Goal: Transaction & Acquisition: Purchase product/service

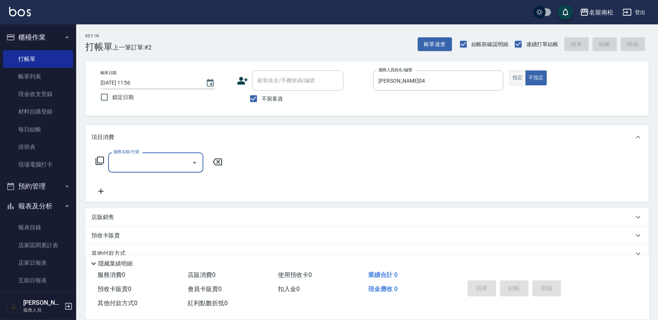
click at [518, 80] on button "指定" at bounding box center [518, 77] width 16 height 15
click at [161, 166] on input "服務名稱/代號" at bounding box center [150, 162] width 77 height 13
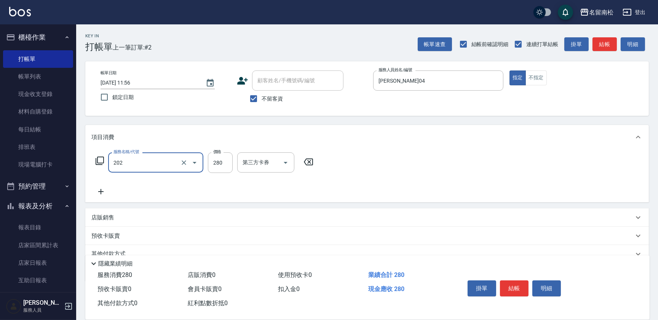
type input "洗髮[280](202)"
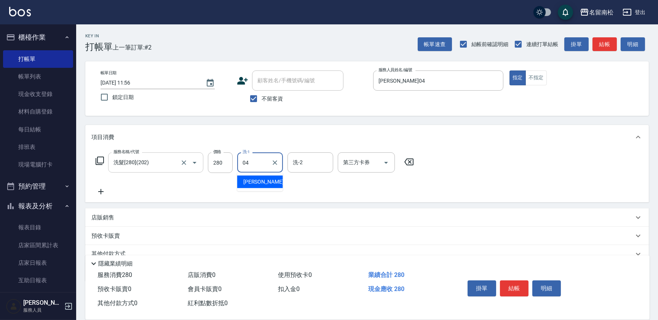
type input "04"
click at [161, 167] on input "洗髮[280](202)" at bounding box center [145, 162] width 67 height 13
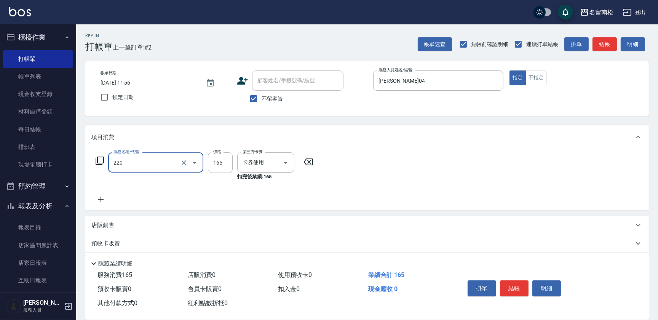
type input "洗髮卡券(165)(220)"
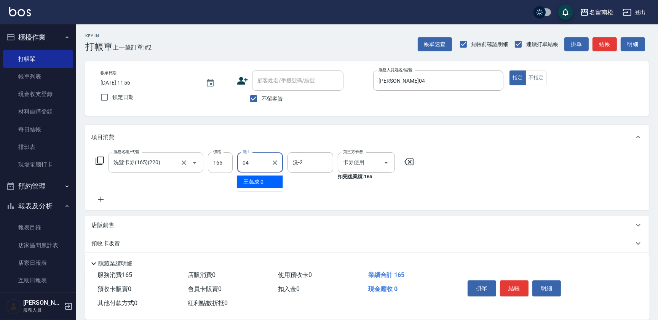
type input "[PERSON_NAME]04"
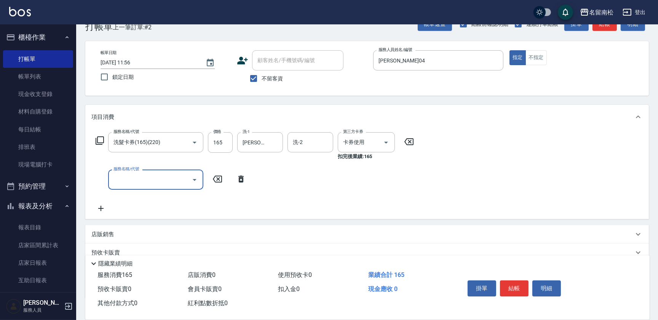
scroll to position [34, 0]
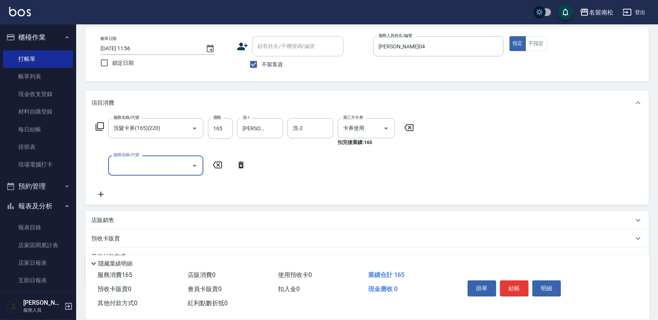
click at [112, 221] on p "店販銷售" at bounding box center [102, 220] width 23 height 8
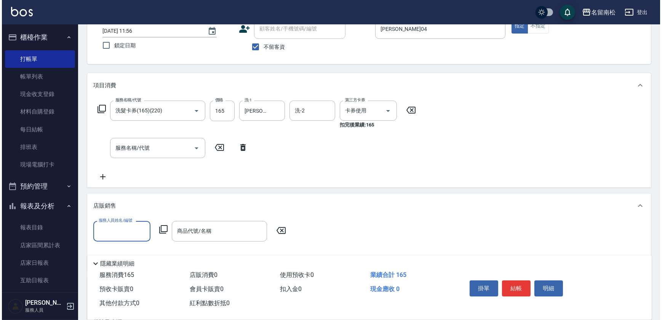
scroll to position [104, 0]
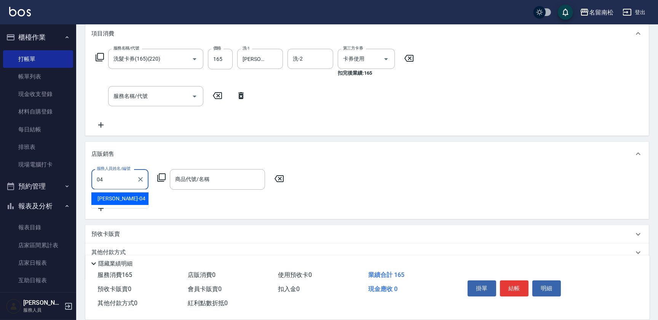
type input "[PERSON_NAME]04"
drag, startPoint x: 163, startPoint y: 182, endPoint x: 156, endPoint y: 180, distance: 7.5
click at [162, 182] on div "服務人員姓名/編號 [PERSON_NAME]04 服務人員姓名/編號 商品代號/名稱 商品代號/名稱" at bounding box center [189, 179] width 197 height 20
click at [161, 176] on icon at bounding box center [161, 177] width 9 height 9
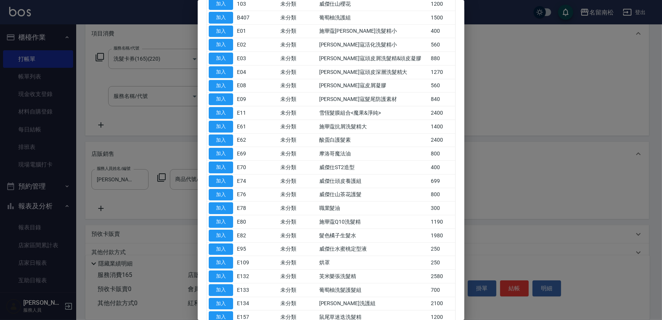
scroll to position [138, 0]
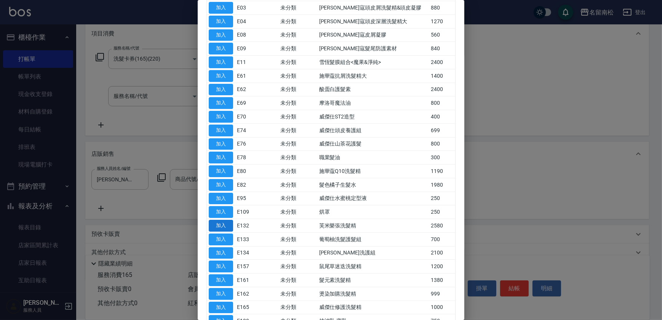
click at [226, 222] on button "加入" at bounding box center [221, 226] width 24 height 12
type input "芙米樂張洗髮精"
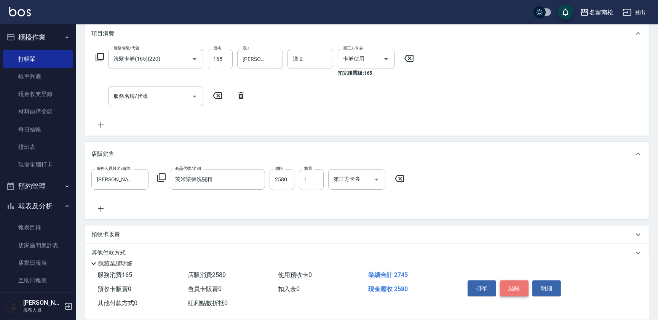
click at [507, 289] on button "結帳" at bounding box center [514, 288] width 29 height 16
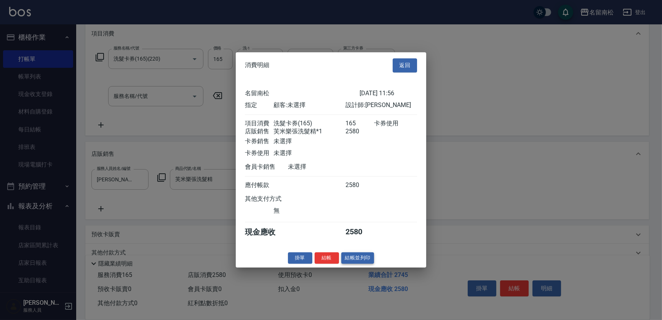
click at [350, 263] on button "結帳並列印" at bounding box center [357, 258] width 33 height 12
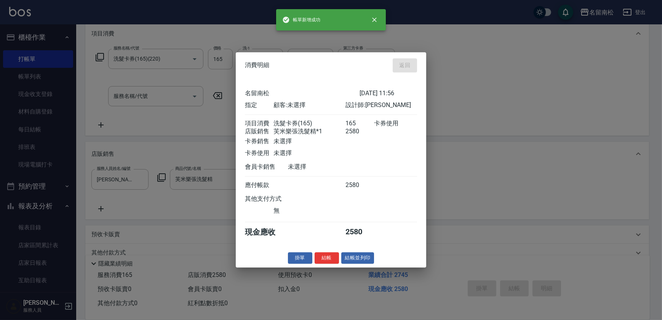
type input "[DATE] 16:14"
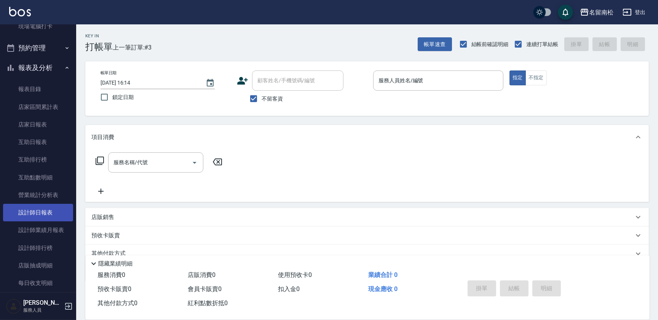
click at [52, 213] on link "設計師日報表" at bounding box center [38, 213] width 70 height 18
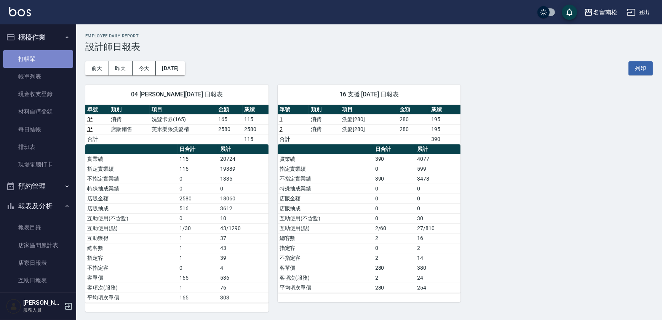
drag, startPoint x: 38, startPoint y: 54, endPoint x: 48, endPoint y: 51, distance: 9.9
click at [38, 54] on link "打帳單" at bounding box center [38, 59] width 70 height 18
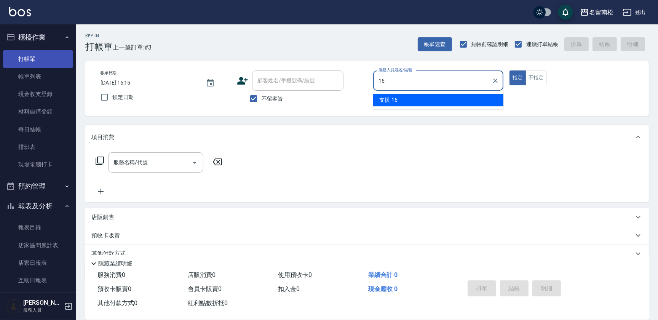
type input "支援-16"
type button "true"
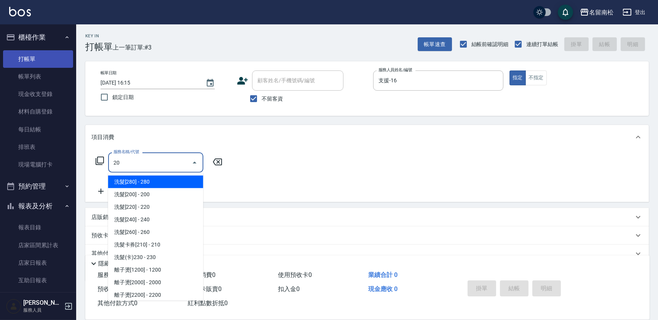
type input "洗髮[200](209)"
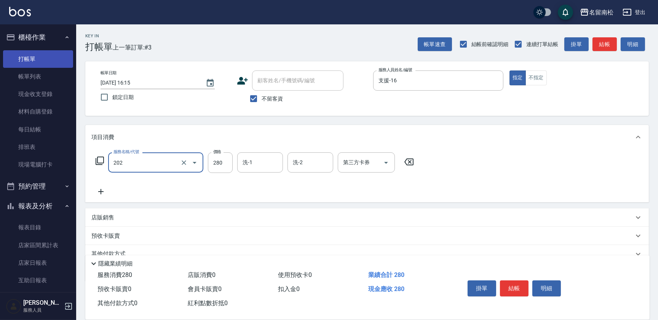
type input "洗髮[280](202)"
type input "[PERSON_NAME]-28"
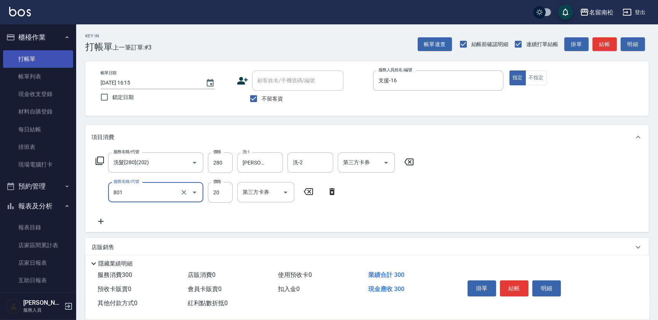
type input "潤絲(801)"
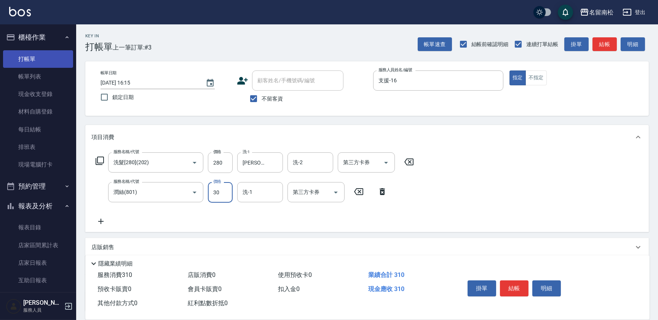
type input "30"
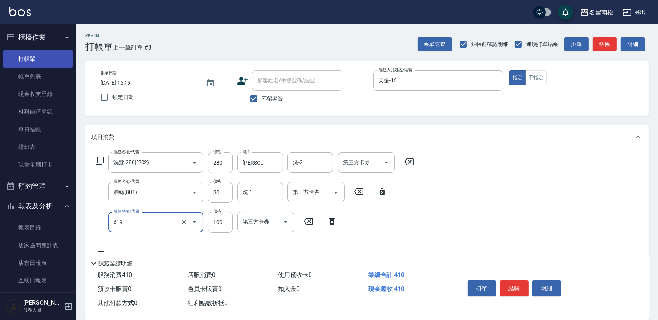
type input "[PERSON_NAME].玻酸.晶膜.水療(619)"
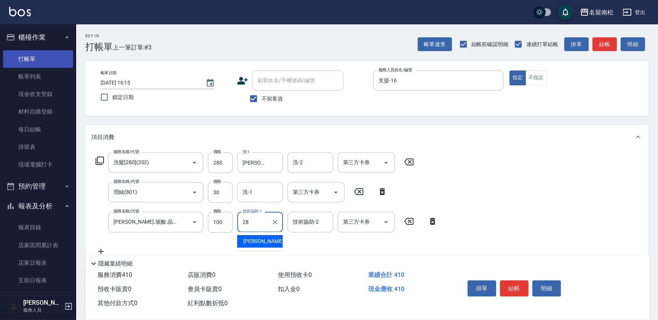
type input "[PERSON_NAME]-28"
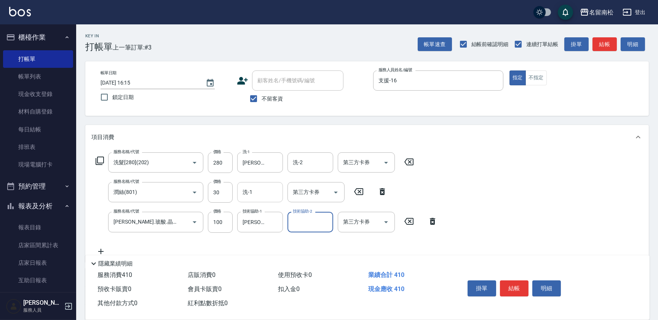
click at [263, 195] on input "洗-1" at bounding box center [260, 191] width 39 height 13
type input "[PERSON_NAME]-28"
click at [531, 80] on button "不指定" at bounding box center [536, 77] width 21 height 15
click at [506, 292] on button "結帳" at bounding box center [514, 288] width 29 height 16
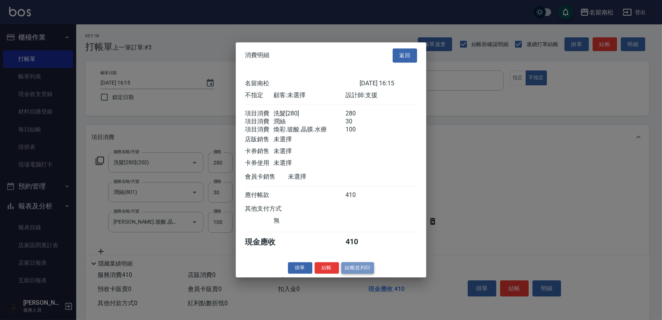
click at [350, 273] on button "結帳並列印" at bounding box center [357, 268] width 33 height 12
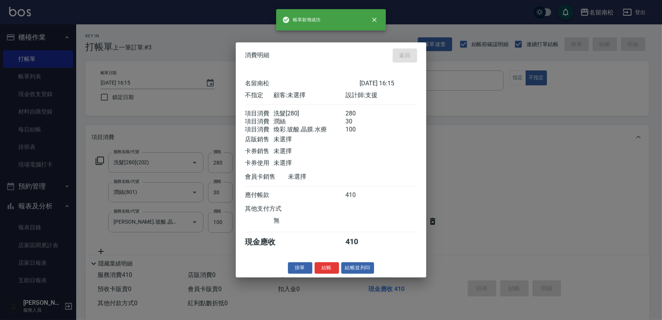
type input "[DATE] 16:24"
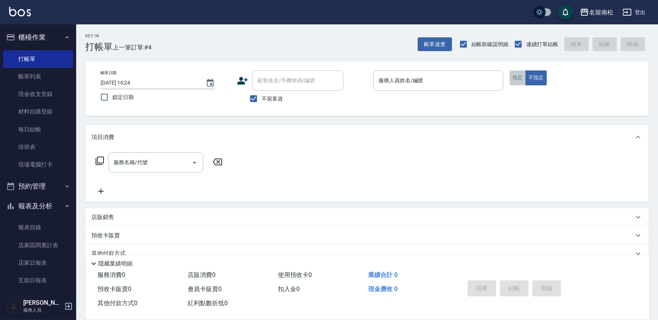
click at [516, 78] on button "指定" at bounding box center [518, 77] width 16 height 15
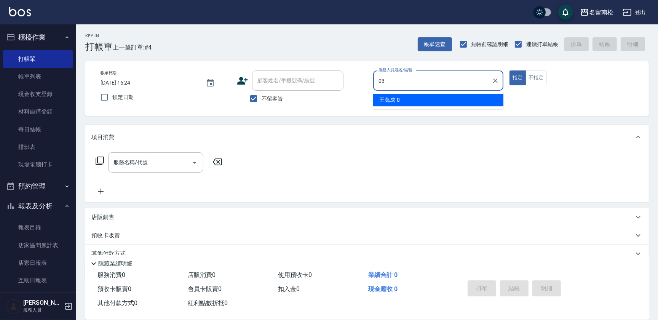
type input "[PERSON_NAME]-03"
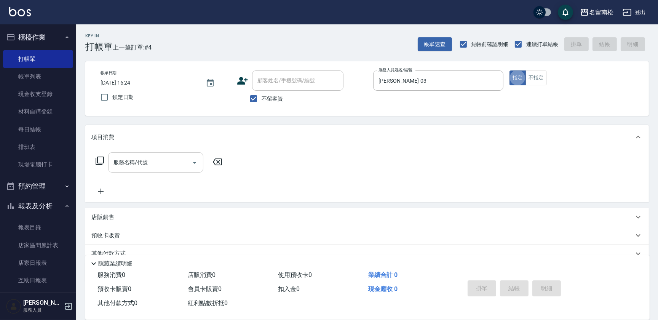
click at [159, 164] on input "服務名稱/代號" at bounding box center [150, 162] width 77 height 13
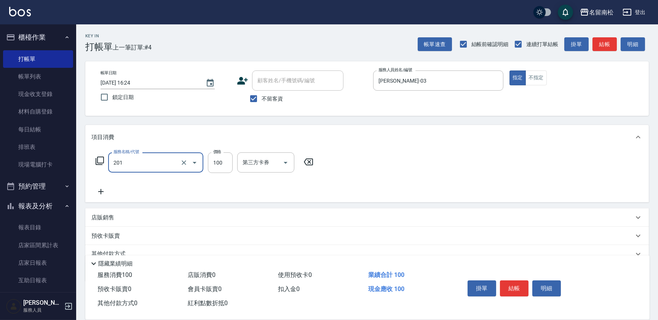
type input "洗髮[100](201)"
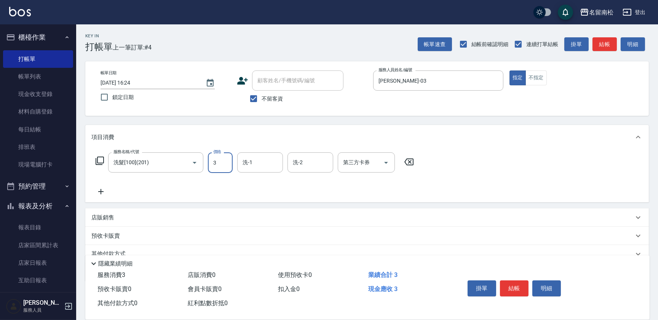
type input "3"
click at [412, 160] on icon at bounding box center [408, 161] width 19 height 9
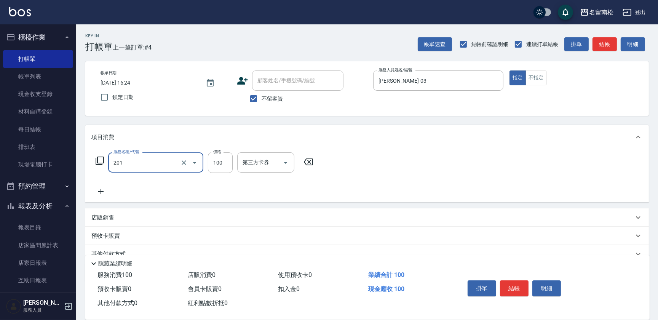
type input "洗髮[100](201)"
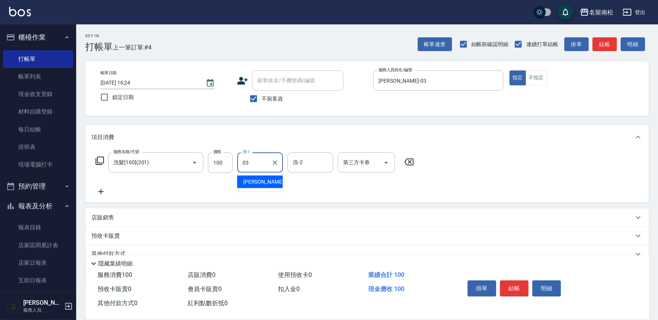
type input "[PERSON_NAME]-03"
click at [276, 168] on div at bounding box center [275, 162] width 10 height 20
click at [276, 163] on icon "Clear" at bounding box center [275, 163] width 8 height 8
type input "[PERSON_NAME]-03"
click at [278, 159] on icon "Clear" at bounding box center [275, 163] width 8 height 8
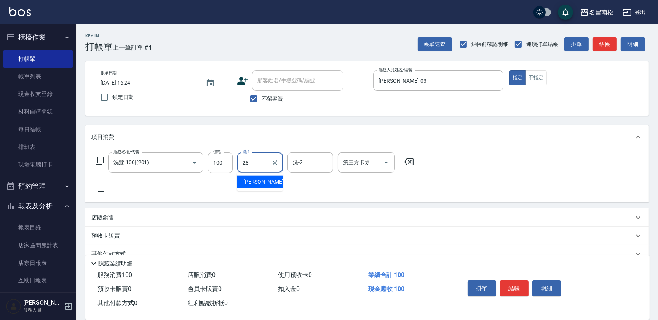
type input "[PERSON_NAME]-28"
click at [99, 194] on icon at bounding box center [100, 191] width 19 height 9
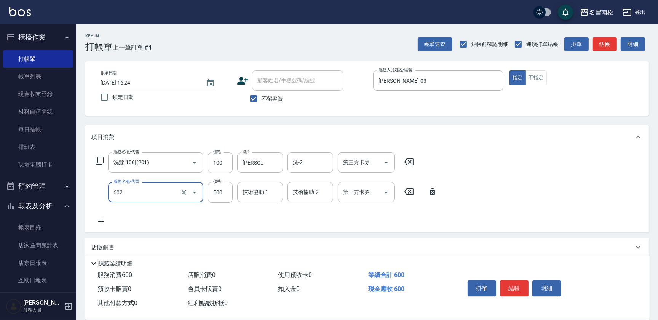
type input "護髮[500](602)"
click at [433, 192] on icon at bounding box center [432, 191] width 19 height 9
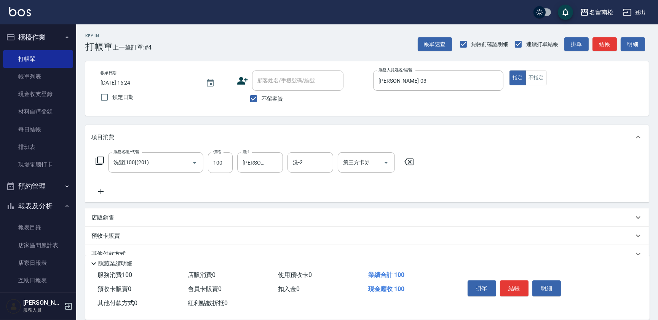
click at [99, 191] on icon at bounding box center [100, 191] width 5 height 5
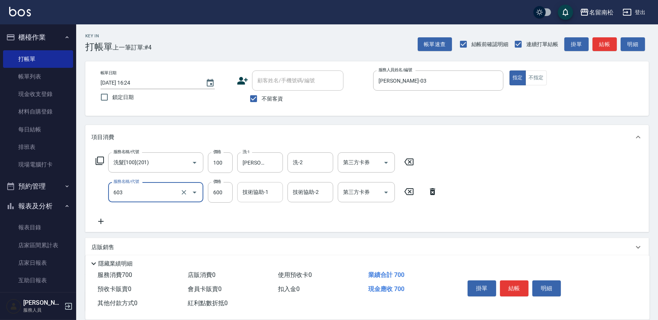
type input "護髮[600](603)"
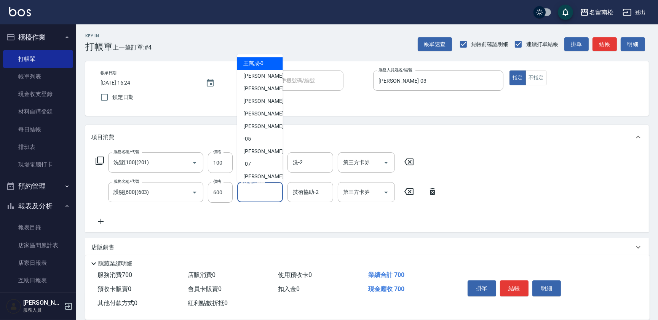
click at [261, 191] on input "技術協助-1" at bounding box center [260, 191] width 39 height 13
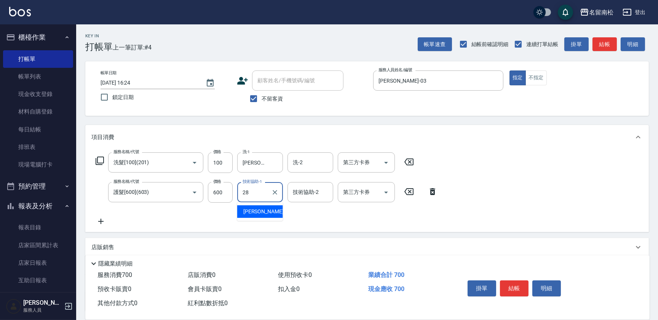
type input "[PERSON_NAME]-28"
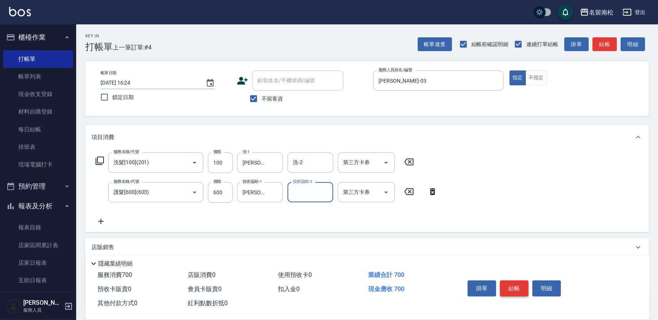
click at [514, 285] on button "結帳" at bounding box center [514, 288] width 29 height 16
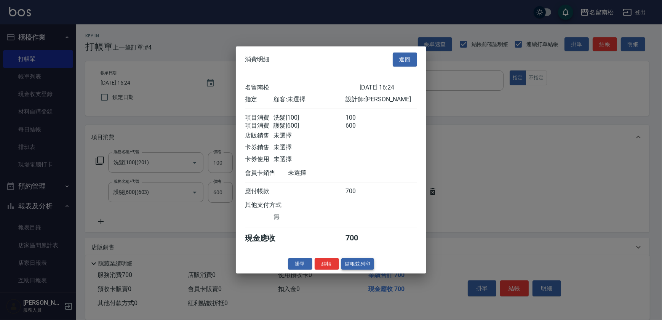
click at [354, 270] on button "結帳並列印" at bounding box center [357, 264] width 33 height 12
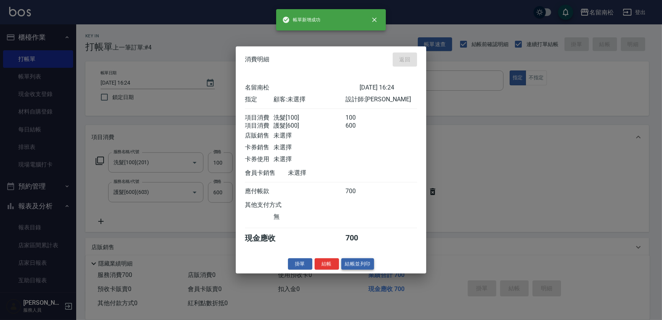
type input "[DATE] 16:29"
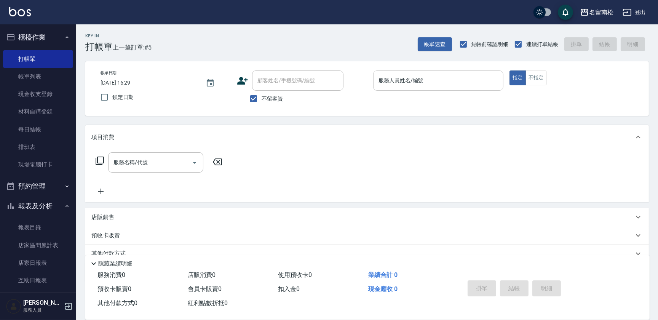
click at [451, 79] on input "服務人員姓名/編號" at bounding box center [438, 80] width 123 height 13
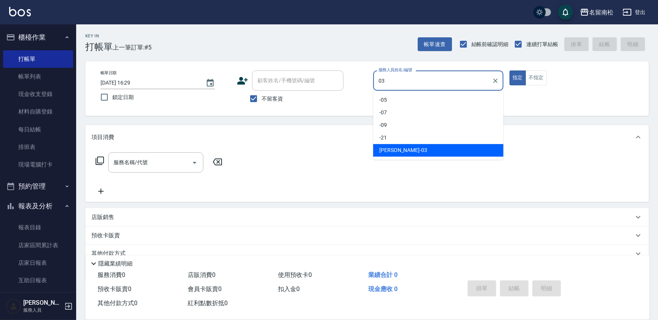
type input "[PERSON_NAME]-03"
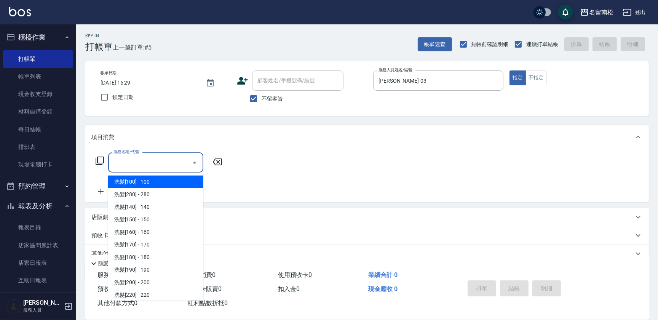
click at [160, 161] on input "服務名稱/代號" at bounding box center [150, 162] width 77 height 13
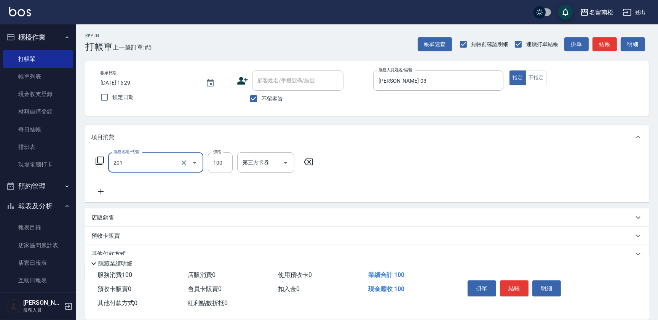
type input "洗髮[100](201)"
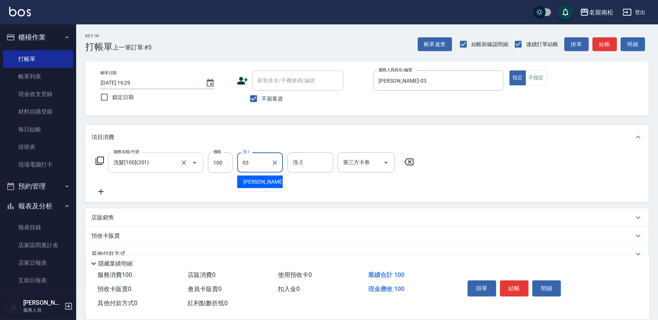
type input "[PERSON_NAME]-03"
click at [410, 161] on icon at bounding box center [408, 161] width 9 height 7
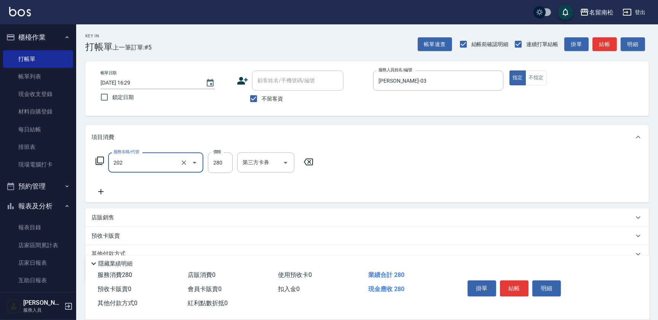
type input "洗髮[280](202)"
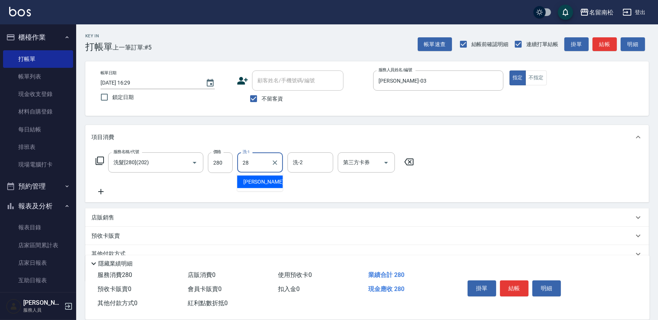
type input "[PERSON_NAME]-28"
click at [99, 193] on icon at bounding box center [100, 191] width 19 height 9
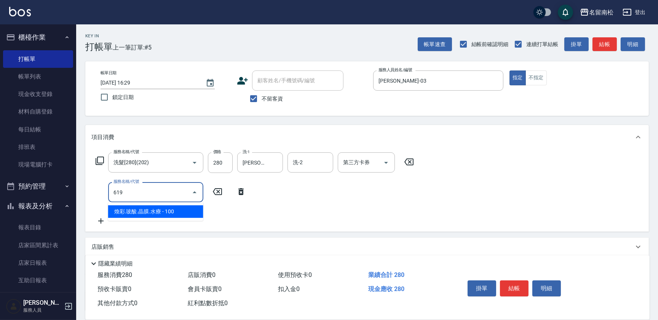
type input "[PERSON_NAME].玻酸.晶膜.水療(619)"
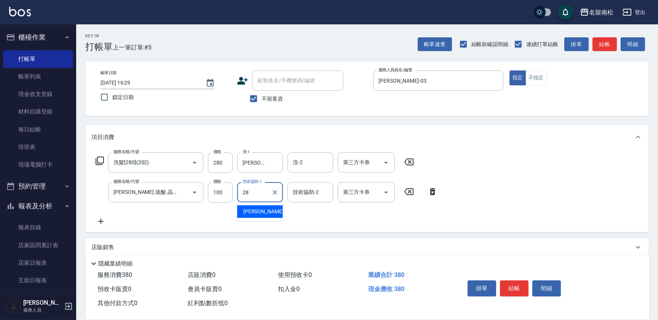
type input "[PERSON_NAME]-28"
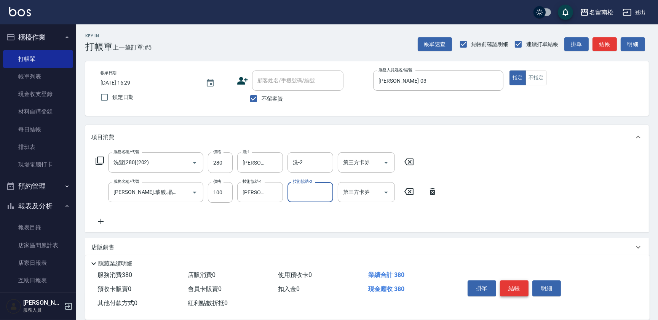
click at [510, 287] on button "結帳" at bounding box center [514, 288] width 29 height 16
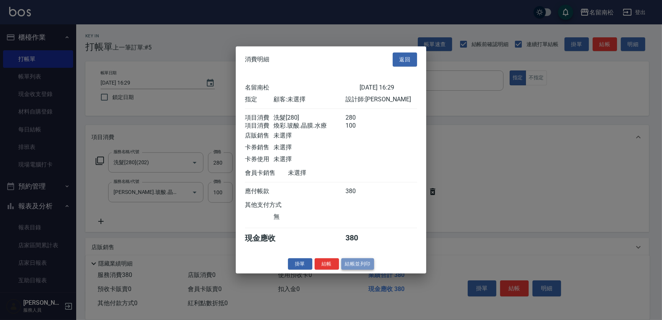
click at [366, 270] on button "結帳並列印" at bounding box center [357, 264] width 33 height 12
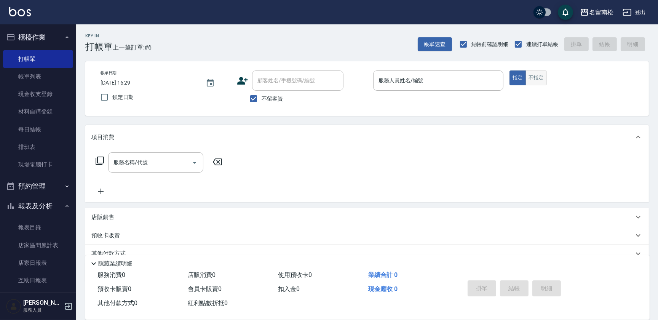
click at [540, 78] on button "不指定" at bounding box center [536, 77] width 21 height 15
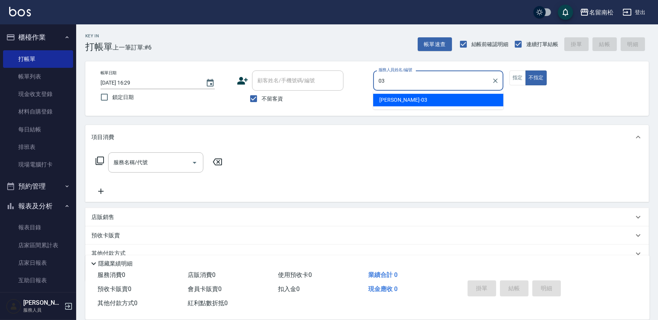
type input "[PERSON_NAME]-03"
type button "false"
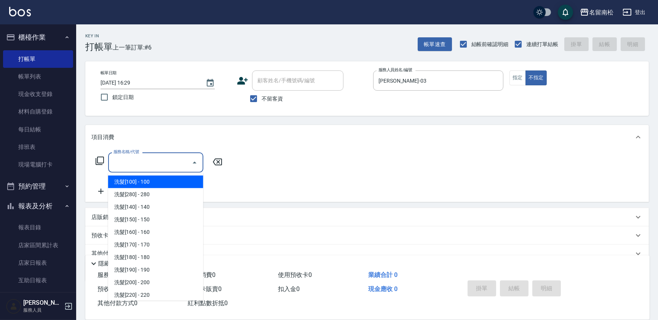
click at [145, 160] on input "服務名稱/代號" at bounding box center [150, 162] width 77 height 13
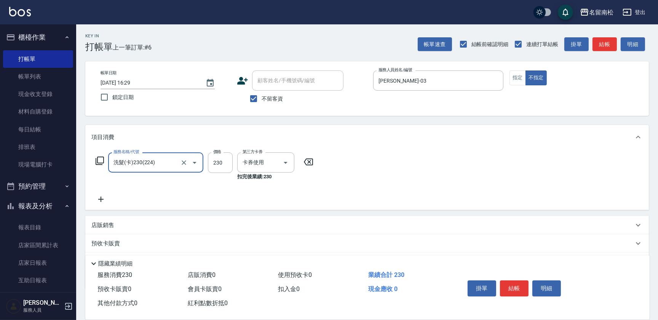
type input "洗髮(卡)230(224)"
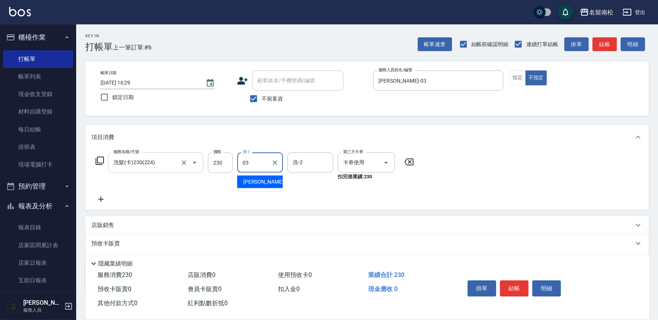
type input "[PERSON_NAME]-03"
click at [109, 196] on icon at bounding box center [100, 199] width 19 height 9
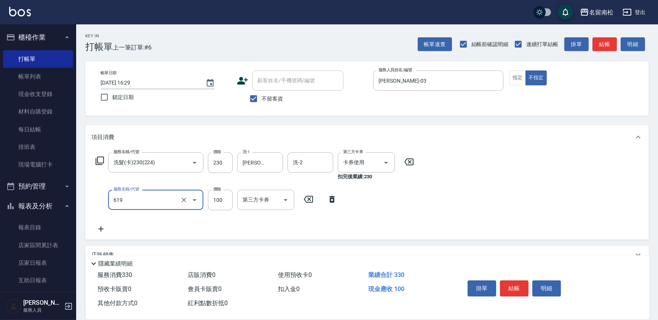
type input "[PERSON_NAME].玻酸.晶膜.水療(619)"
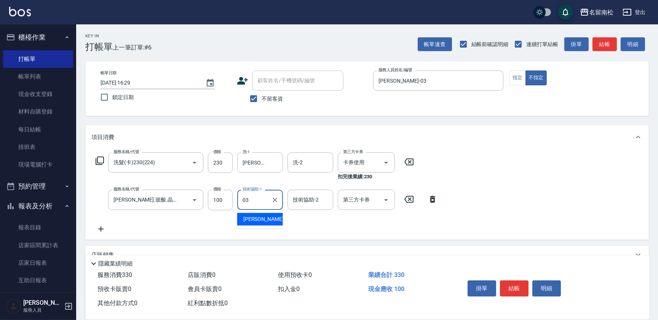
type input "[PERSON_NAME]-03"
click at [515, 288] on button "結帳" at bounding box center [514, 288] width 29 height 16
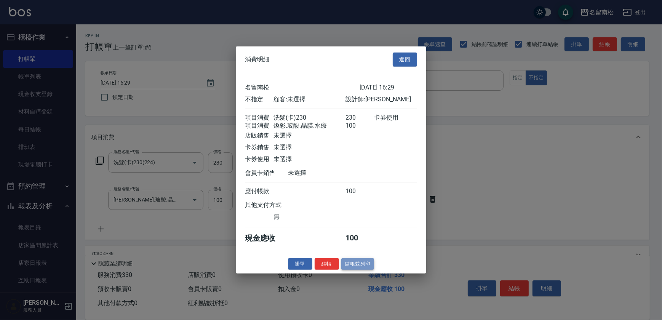
click at [357, 263] on button "結帳並列印" at bounding box center [357, 264] width 33 height 12
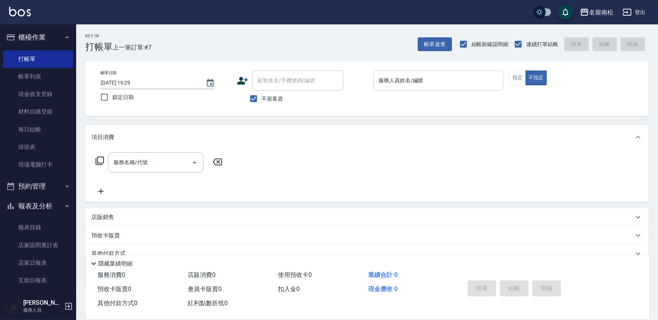
click at [446, 89] on div "服務人員姓名/編號" at bounding box center [438, 80] width 130 height 20
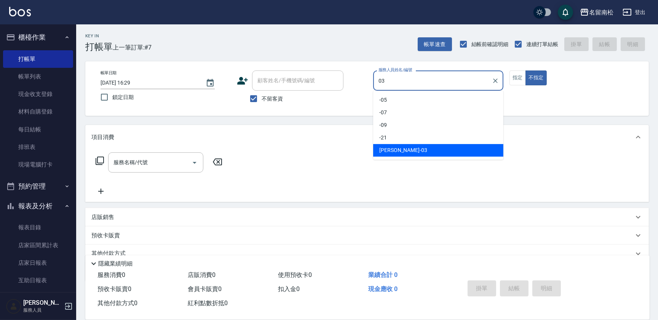
type input "[PERSON_NAME]-03"
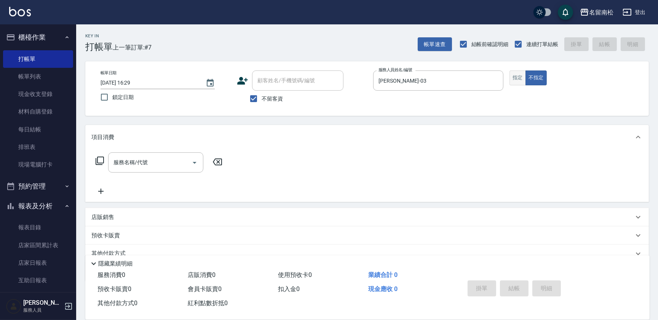
click at [518, 78] on button "指定" at bounding box center [518, 77] width 16 height 15
click at [147, 171] on div "服務名稱/代號" at bounding box center [155, 162] width 95 height 20
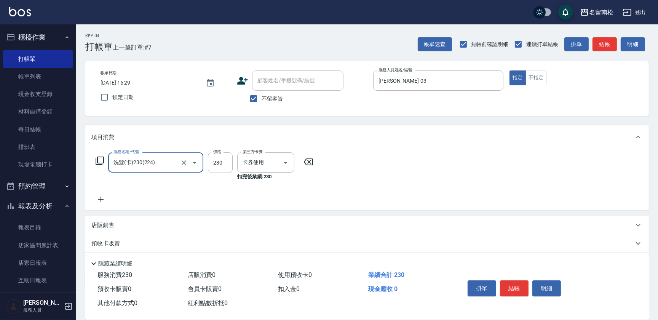
type input "洗髮(卡)230(224)"
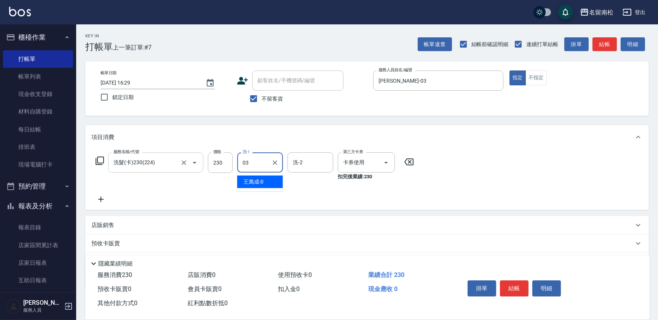
type input "[PERSON_NAME]-03"
click at [252, 97] on input "不留客資" at bounding box center [254, 99] width 16 height 16
checkbox input "false"
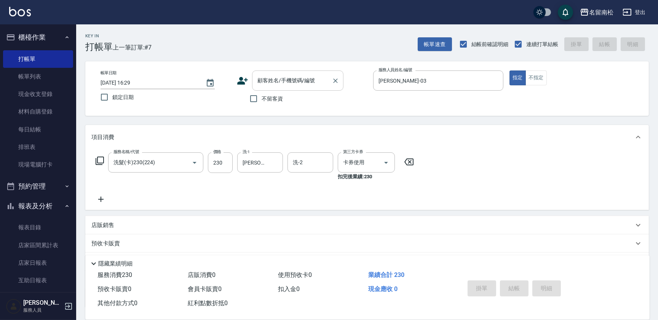
click at [269, 80] on input "顧客姓名/手機號碼/編號" at bounding box center [292, 80] width 73 height 13
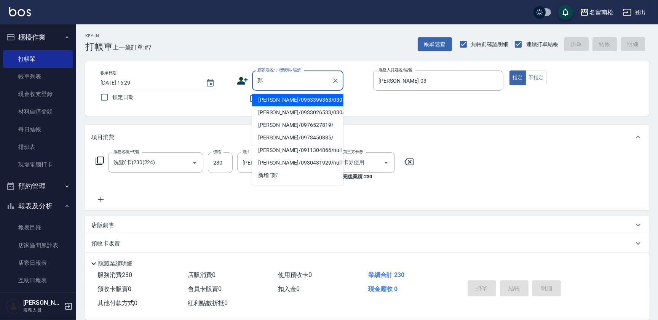
click at [286, 114] on li "[PERSON_NAME]/0933026533/03046" at bounding box center [297, 112] width 91 height 13
type input "[PERSON_NAME]/0933026533/03046"
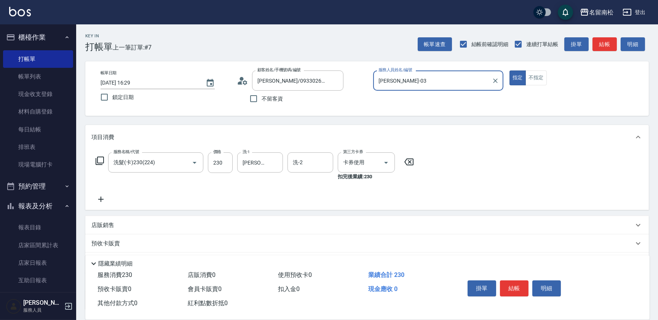
click at [100, 196] on icon at bounding box center [100, 199] width 19 height 9
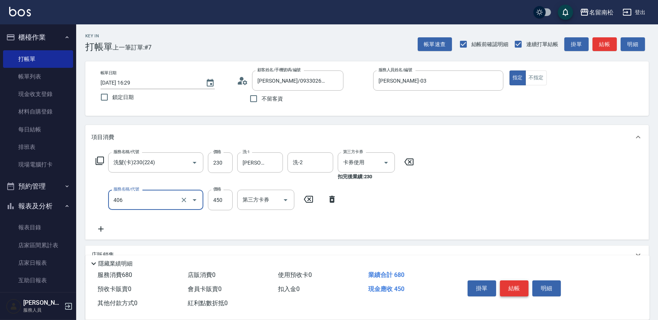
type input "剪髮(450)(406)"
click at [513, 286] on button "結帳" at bounding box center [514, 288] width 29 height 16
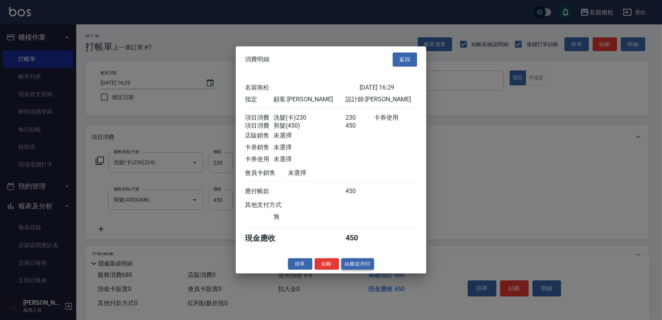
click at [365, 262] on button "結帳並列印" at bounding box center [357, 264] width 33 height 12
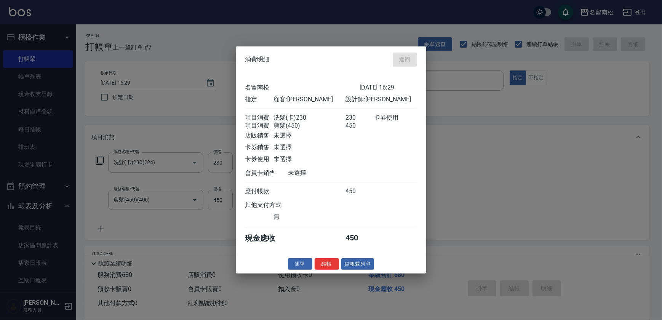
type input "[DATE] 16:30"
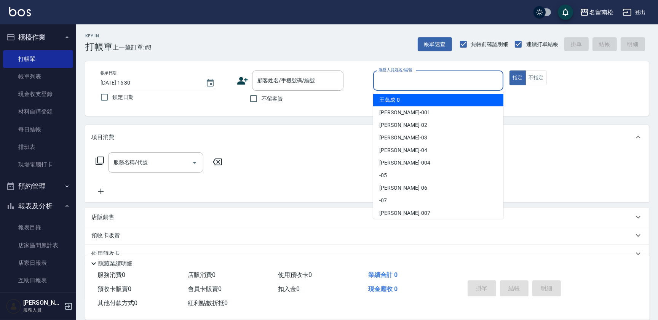
click at [464, 77] on input "服務人員姓名/編號" at bounding box center [438, 80] width 123 height 13
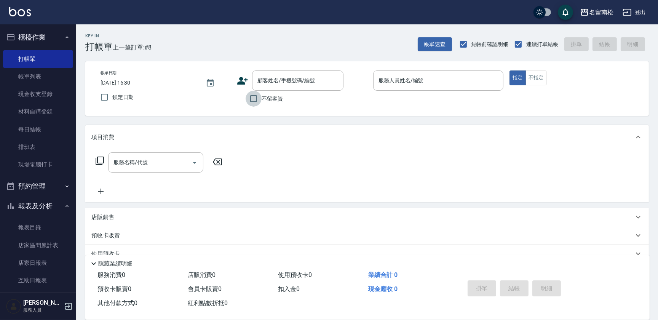
drag, startPoint x: 256, startPoint y: 99, endPoint x: 359, endPoint y: 99, distance: 103.2
click at [259, 97] on input "不留客資" at bounding box center [254, 99] width 16 height 16
checkbox input "true"
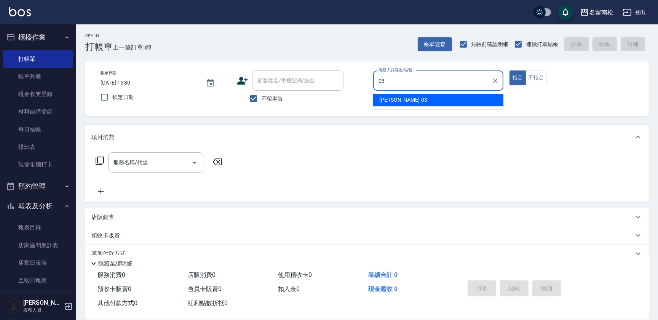
type input "[PERSON_NAME]-03"
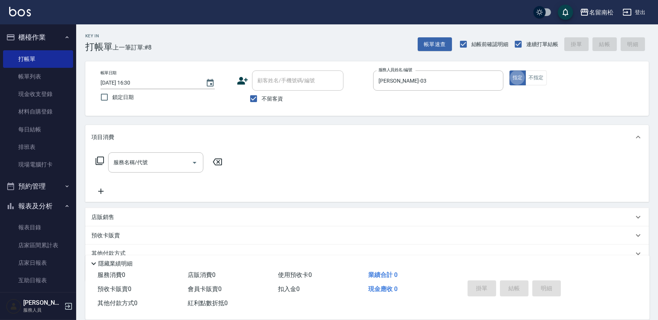
click at [140, 161] on div "服務名稱/代號 服務名稱/代號" at bounding box center [155, 162] width 95 height 20
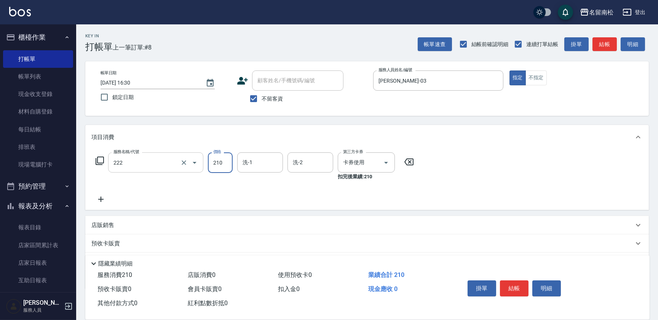
type input "洗髮卡券[210](222)"
type input "[PERSON_NAME]-28"
click at [523, 288] on button "結帳" at bounding box center [514, 288] width 29 height 16
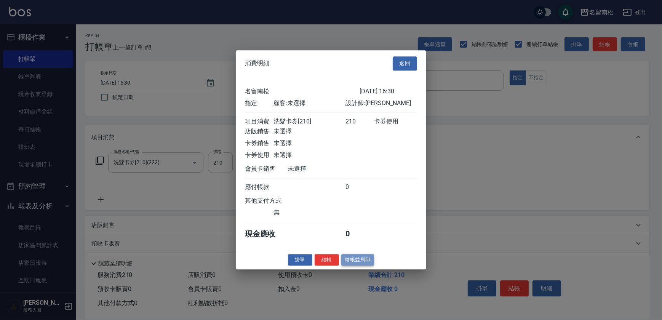
click at [368, 265] on button "結帳並列印" at bounding box center [357, 260] width 33 height 12
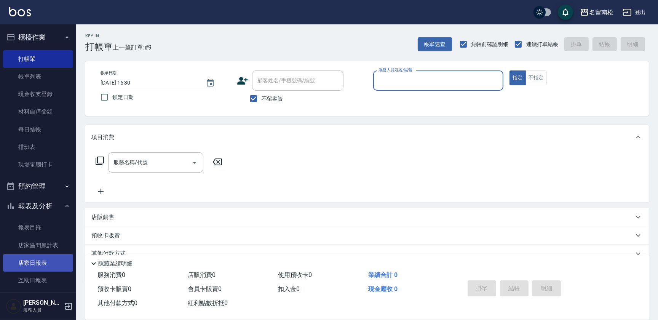
click at [57, 259] on link "店家日報表" at bounding box center [38, 263] width 70 height 18
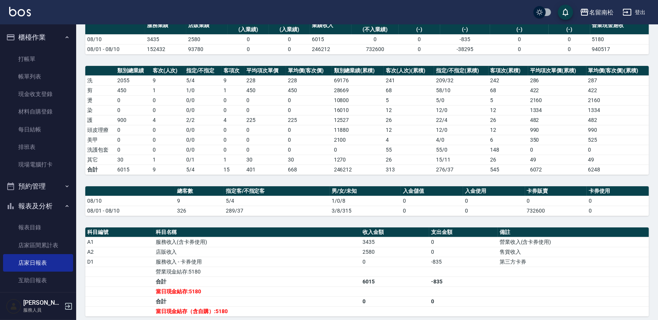
scroll to position [70, 0]
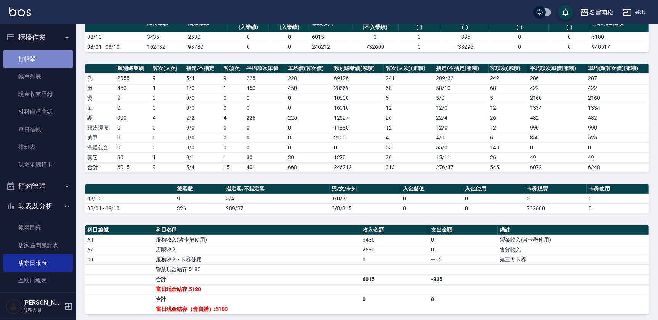
click at [40, 60] on link "打帳單" at bounding box center [38, 59] width 70 height 18
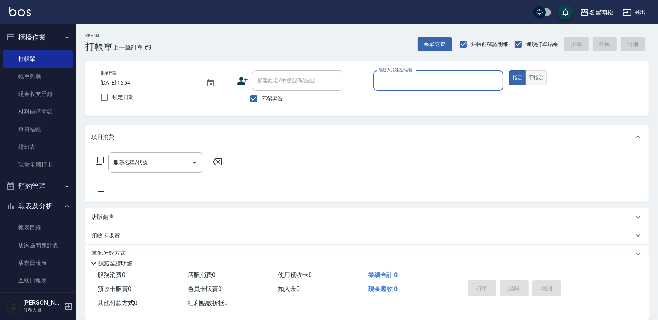
click at [537, 77] on button "不指定" at bounding box center [536, 77] width 21 height 15
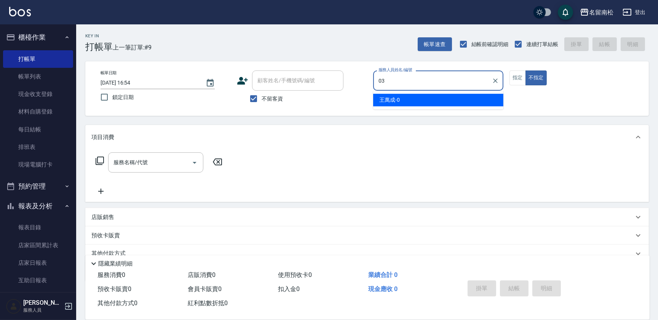
type input "[PERSON_NAME]-03"
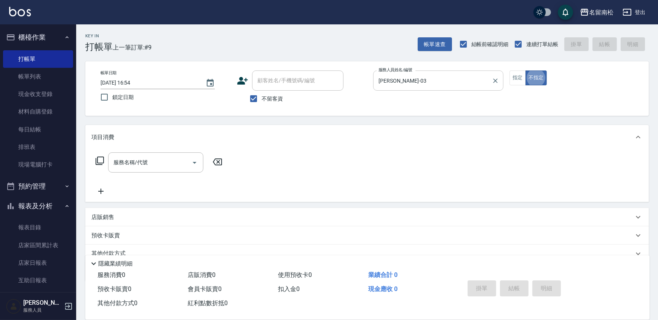
type button "false"
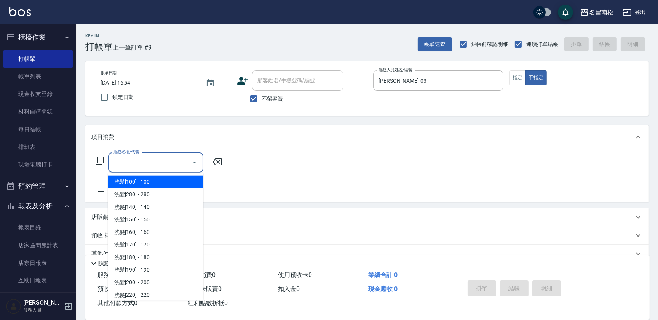
click at [165, 163] on input "服務名稱/代號" at bounding box center [150, 162] width 77 height 13
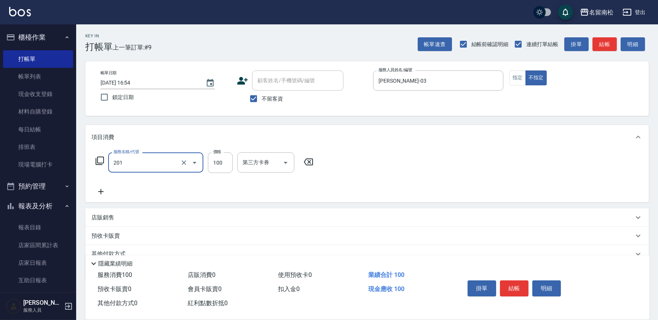
type input "洗髮[100](201)"
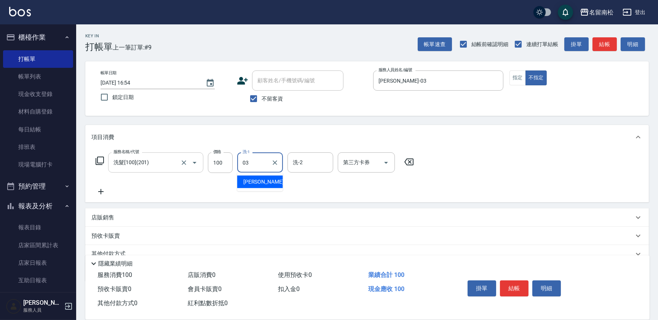
type input "[PERSON_NAME]-03"
click at [97, 197] on div "服務名稱/代號 洗髮[100](201) 服務名稱/代號 價格 100 價格 洗-1 [PERSON_NAME]-03 洗-1 洗-2 洗-2 第三方卡券 第…" at bounding box center [367, 175] width 564 height 53
click at [99, 189] on icon at bounding box center [100, 191] width 19 height 9
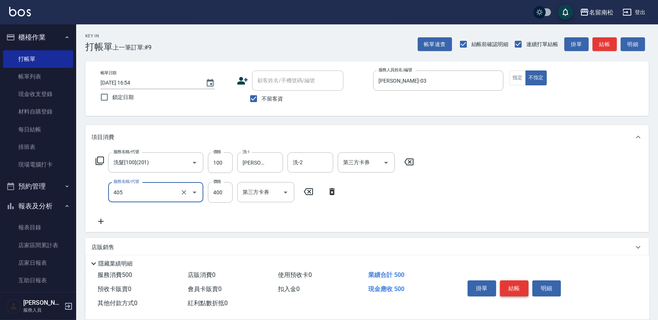
type input "剪髮(400)(405)"
click at [510, 289] on button "結帳" at bounding box center [514, 288] width 29 height 16
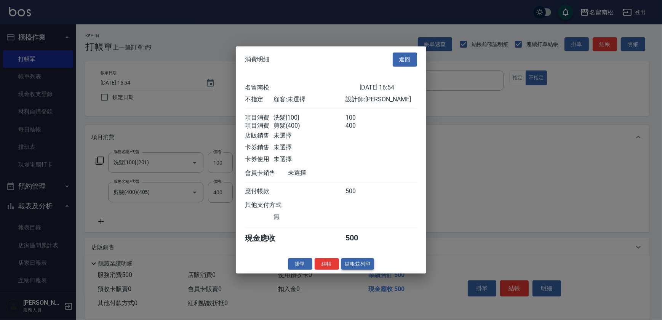
click at [354, 267] on button "結帳並列印" at bounding box center [357, 264] width 33 height 12
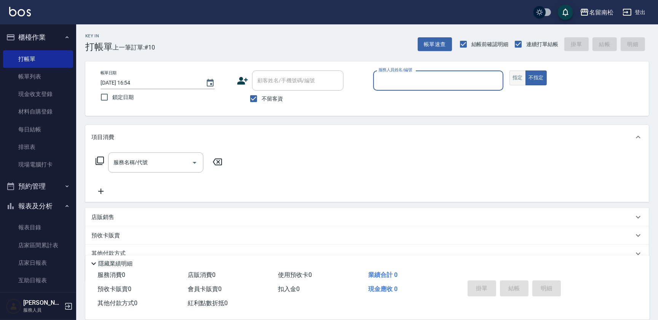
click at [518, 75] on button "指定" at bounding box center [518, 77] width 16 height 15
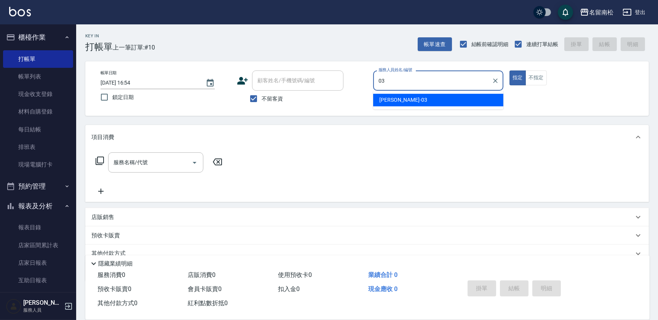
type input "[PERSON_NAME]-03"
type button "true"
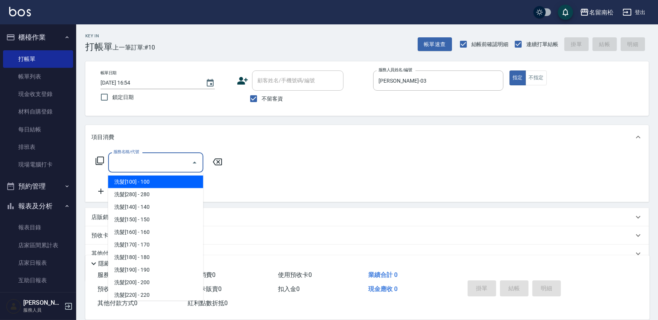
click at [163, 162] on input "服務名稱/代號" at bounding box center [150, 162] width 77 height 13
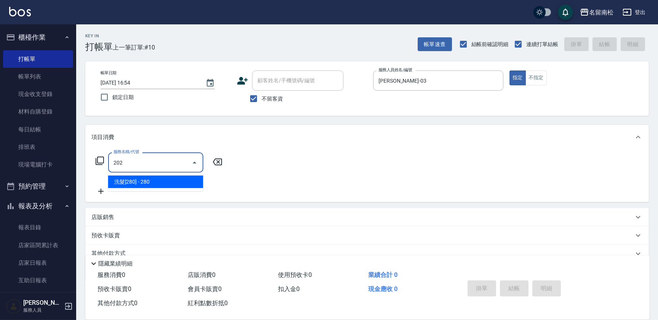
type input "洗髮[280](202)"
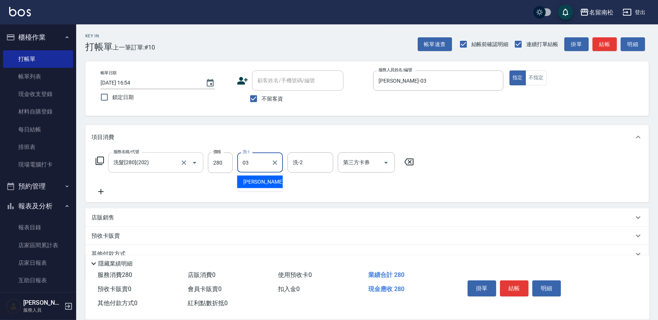
type input "[PERSON_NAME]-03"
click at [275, 166] on icon "Clear" at bounding box center [275, 163] width 8 height 8
type input "[PERSON_NAME]-28"
click at [104, 191] on icon at bounding box center [100, 191] width 19 height 9
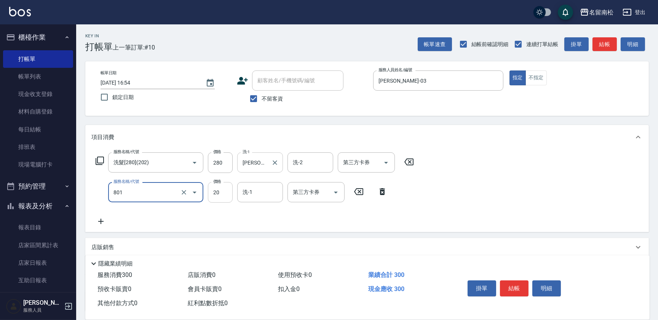
type input "潤絲(801)"
click at [232, 195] on input "20" at bounding box center [220, 192] width 25 height 21
click at [231, 192] on input "330" at bounding box center [220, 192] width 25 height 21
type input "30"
click at [267, 194] on input "洗-1" at bounding box center [260, 191] width 39 height 13
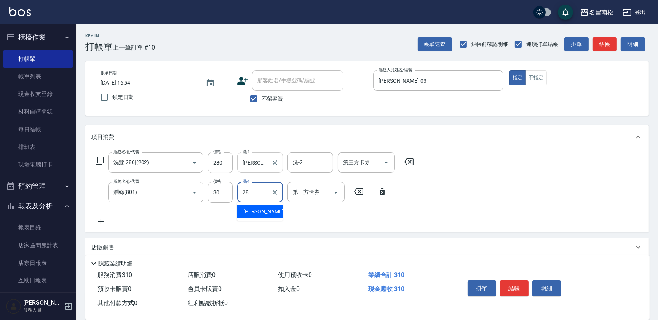
type input "[PERSON_NAME]-28"
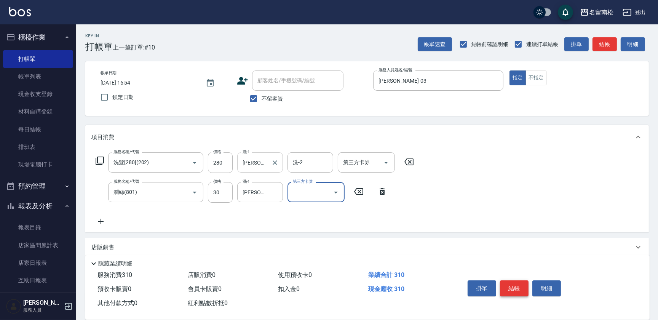
click at [522, 282] on button "結帳" at bounding box center [514, 288] width 29 height 16
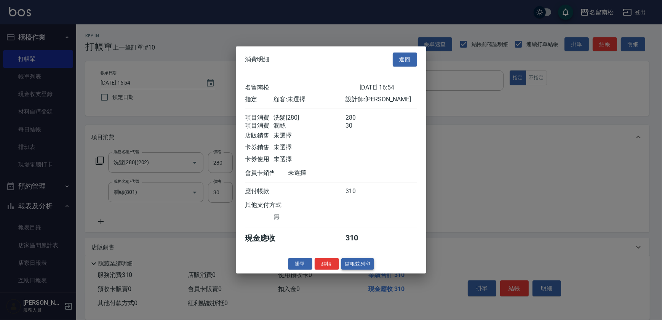
click at [356, 264] on button "結帳並列印" at bounding box center [357, 264] width 33 height 12
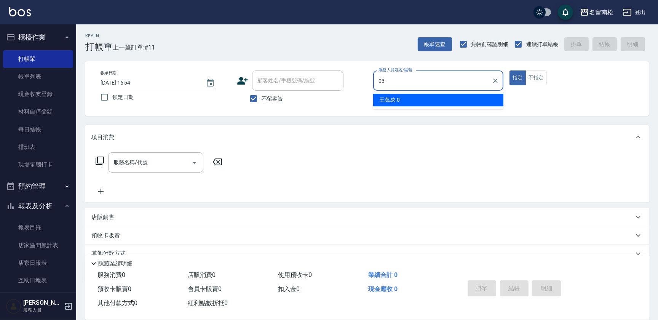
type input "[PERSON_NAME]-03"
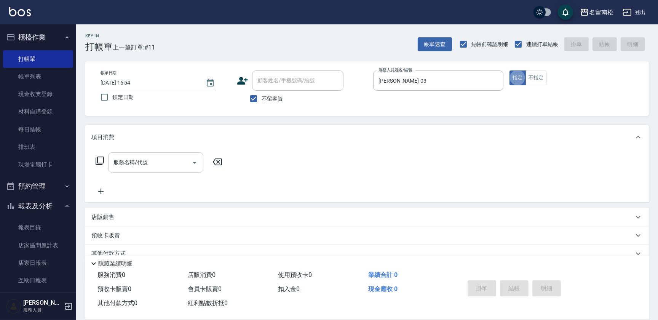
click at [157, 171] on div "服務名稱/代號" at bounding box center [155, 162] width 95 height 20
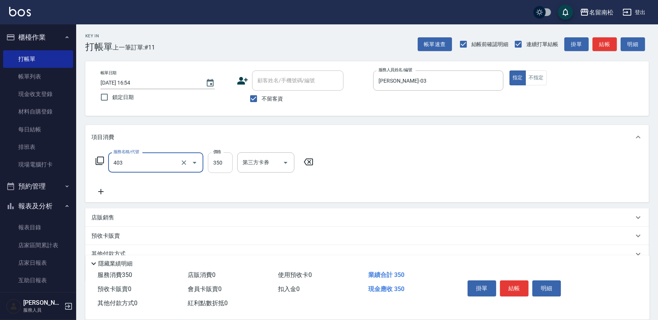
type input "剪髮(350)(403)"
click at [221, 160] on input "350" at bounding box center [220, 162] width 25 height 21
type input "380"
click at [514, 286] on button "結帳" at bounding box center [514, 288] width 29 height 16
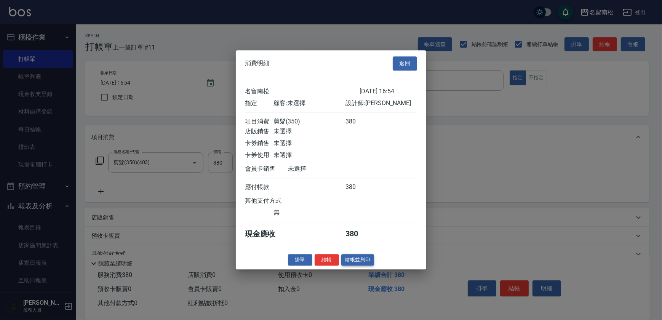
click at [353, 260] on button "結帳並列印" at bounding box center [357, 260] width 33 height 12
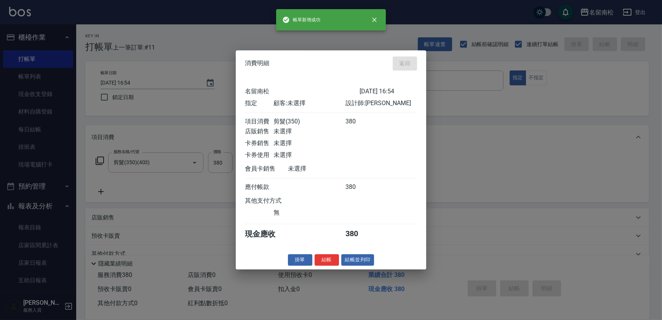
type input "[DATE] 16:55"
